Goal: Complete application form

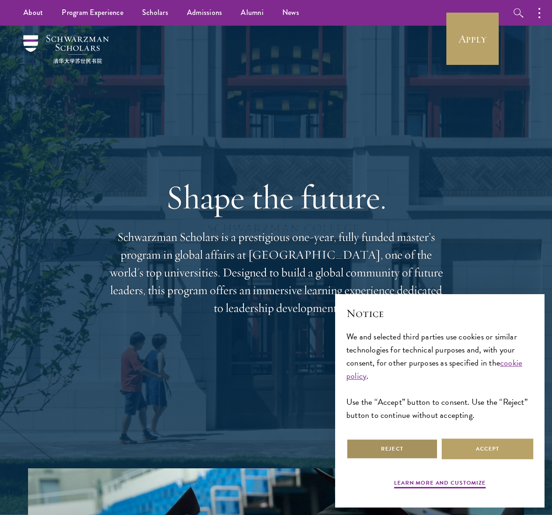
click at [391, 451] on button "Reject" at bounding box center [392, 449] width 92 height 21
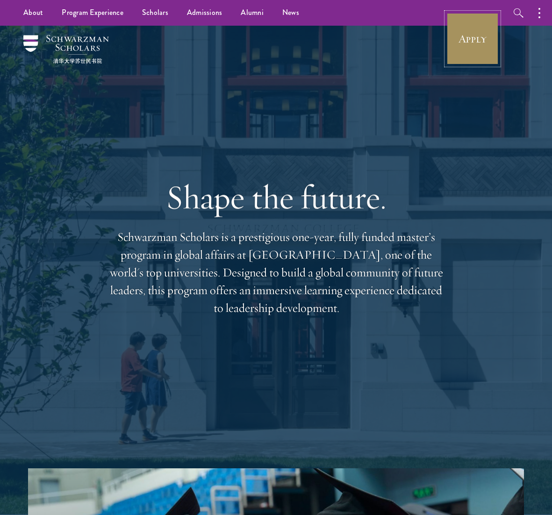
click at [490, 47] on link "Apply" at bounding box center [472, 39] width 52 height 52
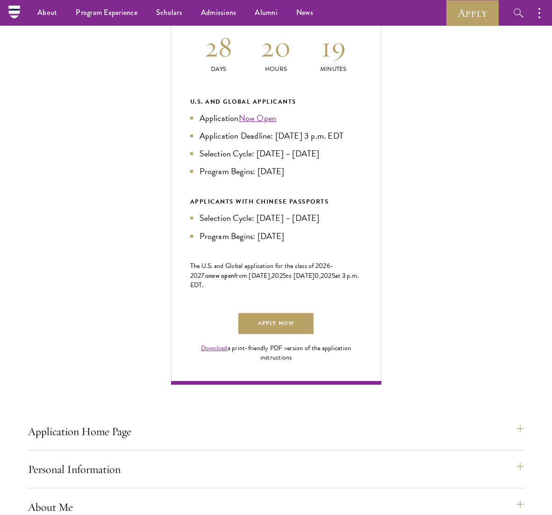
scroll to position [397, 0]
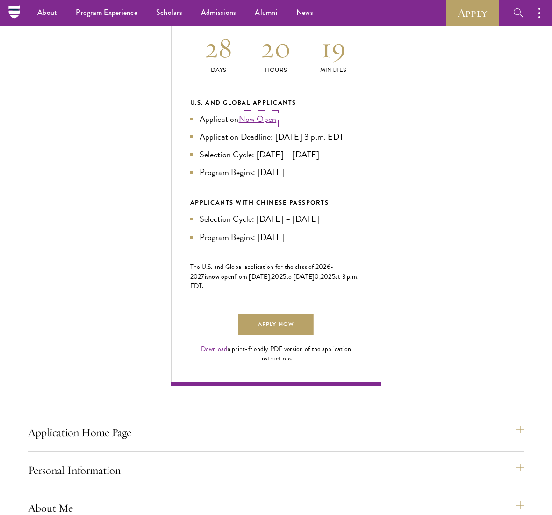
click at [255, 125] on link "Now Open" at bounding box center [258, 119] width 38 height 13
click at [272, 336] on link "Apply Now" at bounding box center [275, 324] width 75 height 21
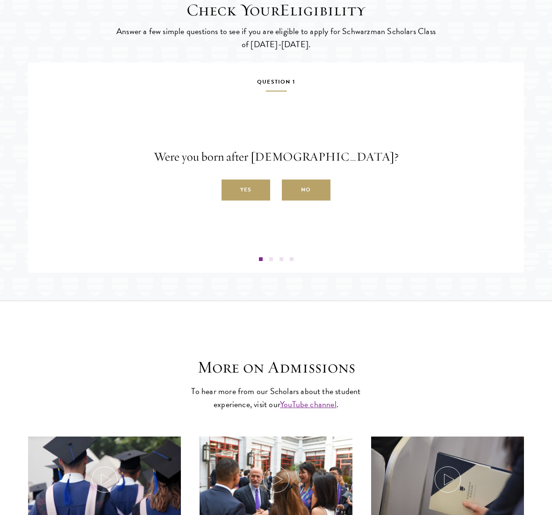
click at [239, 201] on label "Yes" at bounding box center [246, 190] width 49 height 21
click at [230, 189] on input "Yes" at bounding box center [226, 185] width 8 height 8
click at [244, 201] on label "Yes" at bounding box center [246, 190] width 49 height 21
click at [230, 189] on input "Yes" at bounding box center [226, 185] width 8 height 8
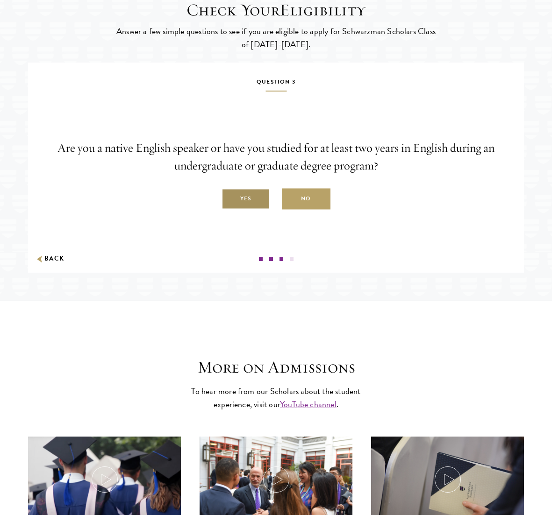
click at [241, 210] on label "Yes" at bounding box center [246, 199] width 49 height 21
click at [230, 198] on input "Yes" at bounding box center [226, 194] width 8 height 8
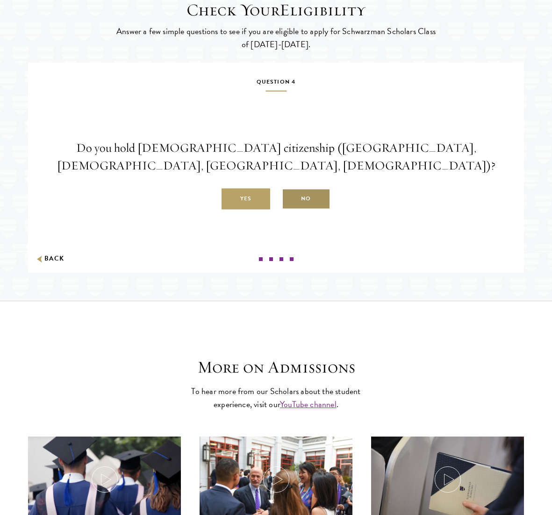
click at [300, 210] on label "No" at bounding box center [306, 199] width 49 height 21
click at [290, 198] on input "No" at bounding box center [286, 194] width 8 height 8
